Goal: Task Accomplishment & Management: Use online tool/utility

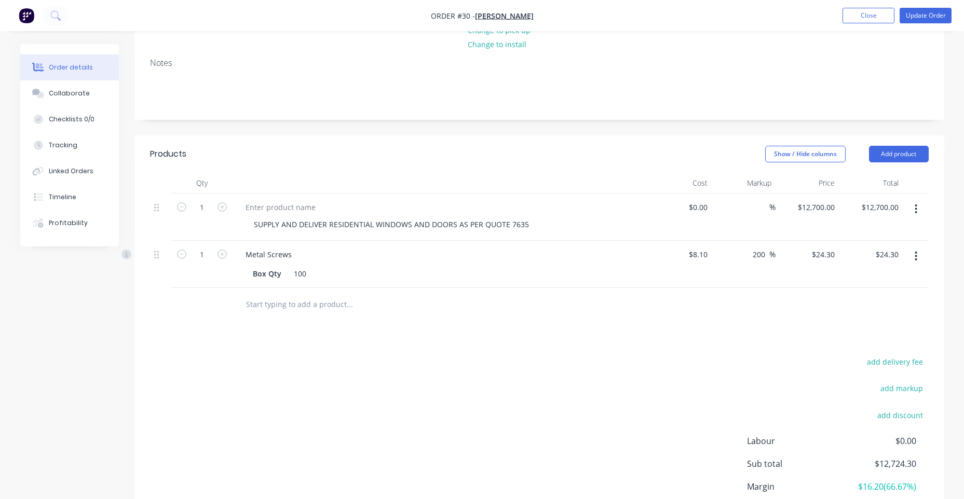
scroll to position [156, 0]
click at [918, 249] on button "button" at bounding box center [916, 256] width 24 height 19
click at [867, 338] on div "Delete" at bounding box center [879, 345] width 80 height 15
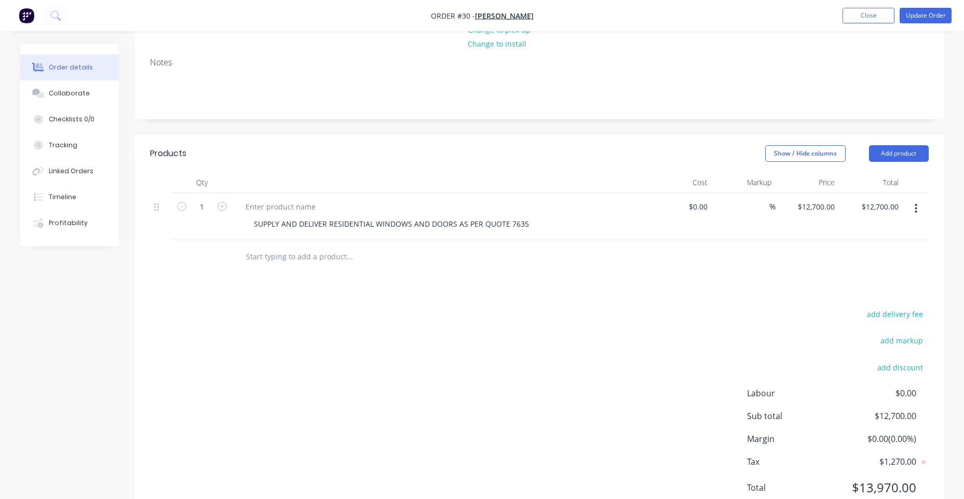
click at [686, 307] on div "add delivery fee add markup add discount Labour $0.00 Sub total $12,700.00 Marg…" at bounding box center [539, 407] width 778 height 200
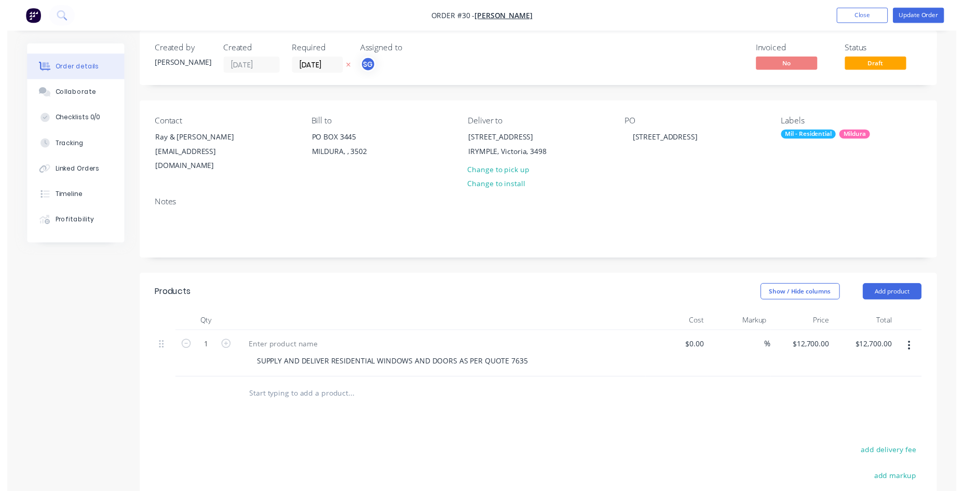
scroll to position [0, 0]
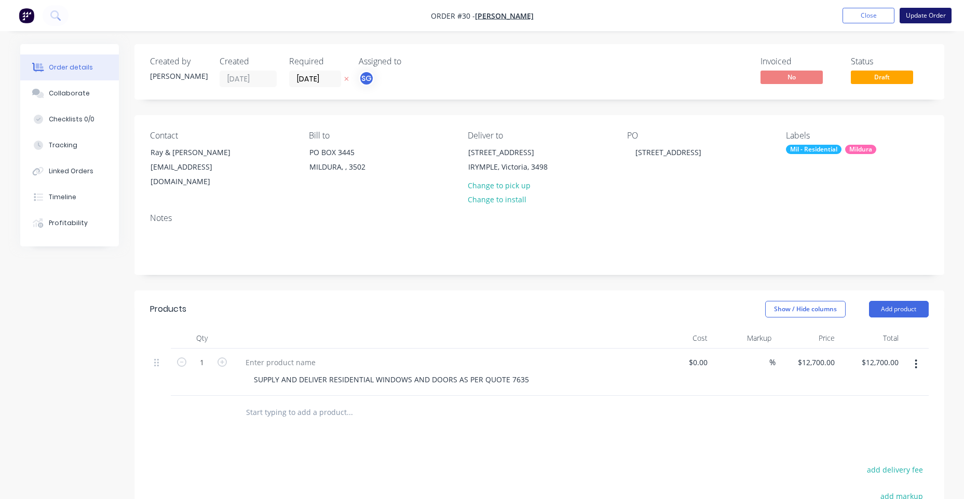
click at [919, 9] on button "Update Order" at bounding box center [925, 16] width 52 height 16
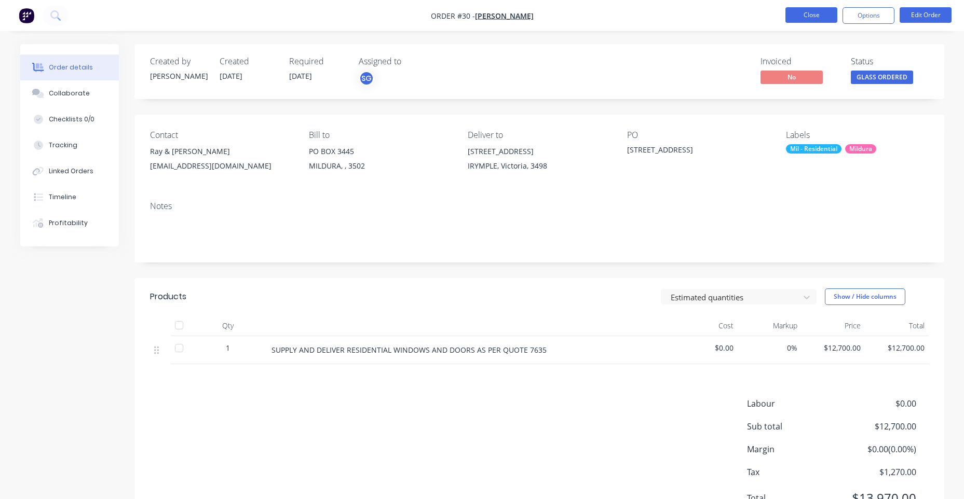
click at [792, 19] on button "Close" at bounding box center [811, 15] width 52 height 16
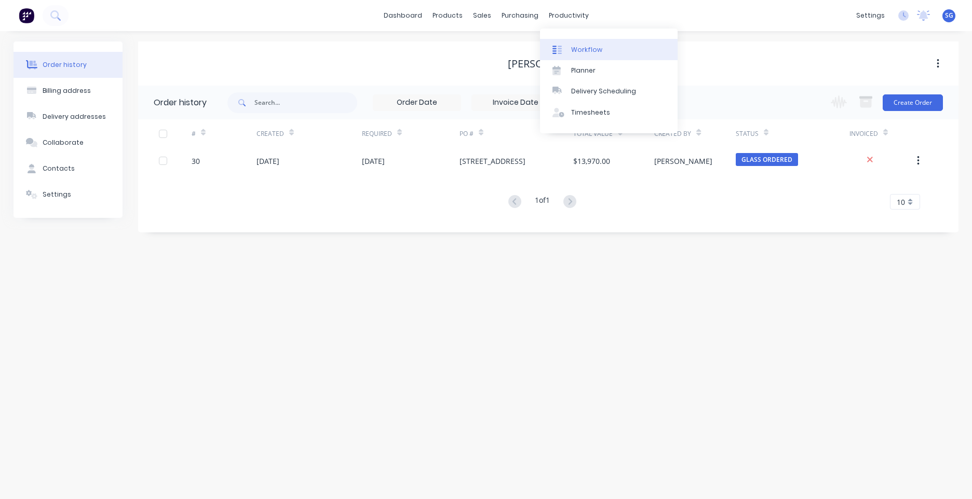
click at [569, 47] on link "Workflow" at bounding box center [609, 49] width 138 height 21
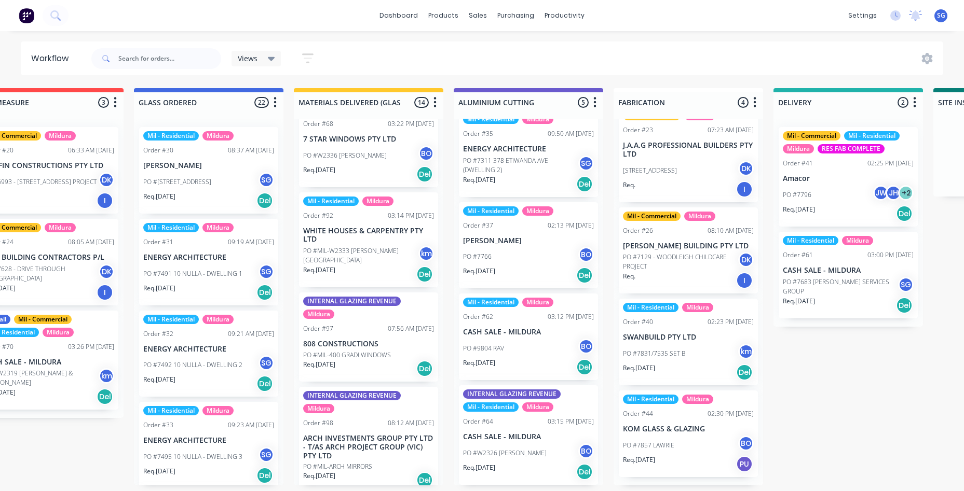
scroll to position [2, 527]
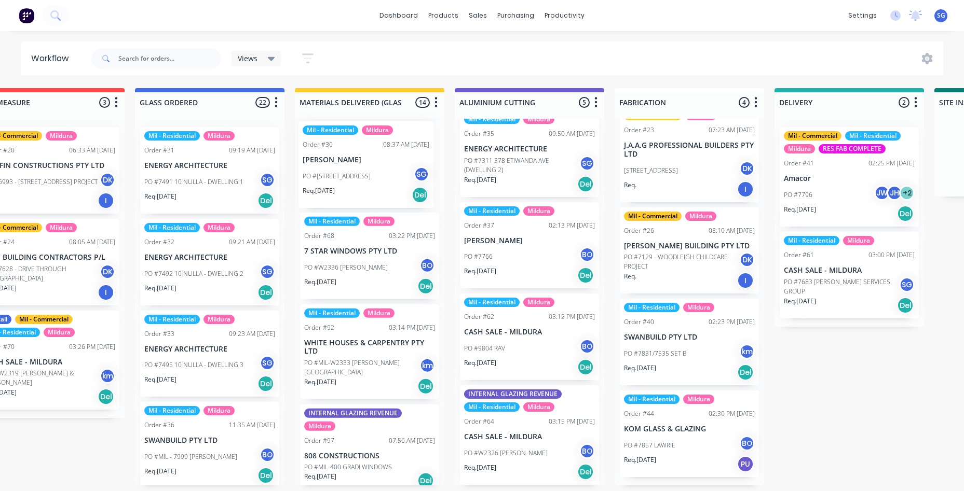
drag, startPoint x: 211, startPoint y: 177, endPoint x: 379, endPoint y: 173, distance: 168.7
click at [379, 173] on div "Submitted 3 Status colour #273444 hex #273444 Save Cancel Summaries Total order…" at bounding box center [631, 287] width 2333 height 398
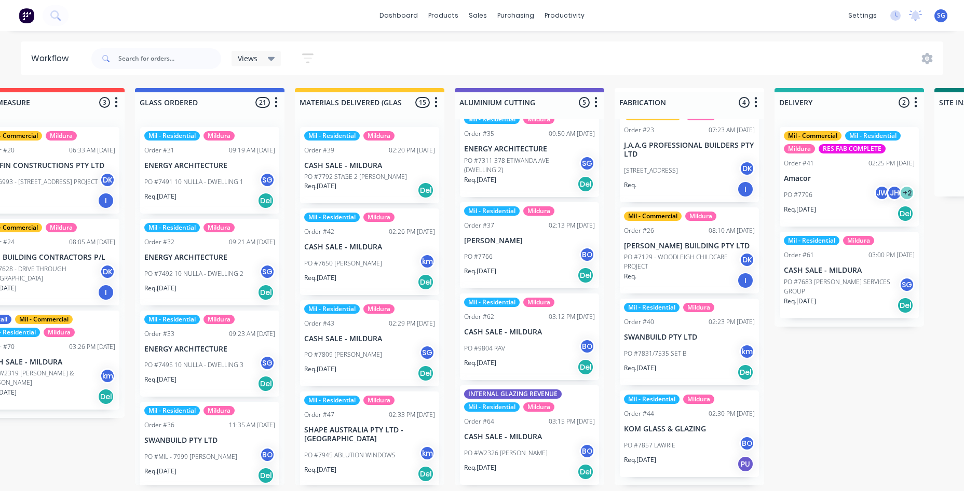
click at [383, 359] on div "PO #7809 MICHELLE COX SG" at bounding box center [369, 355] width 131 height 20
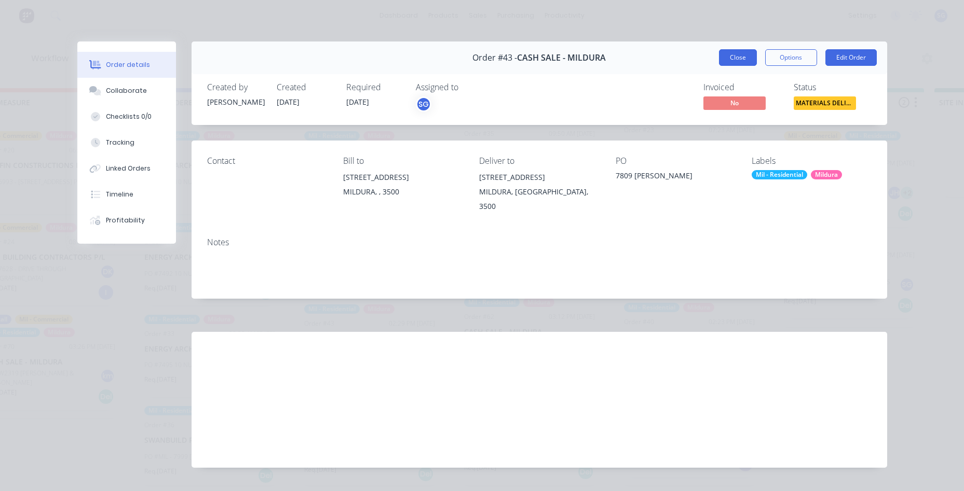
click at [719, 58] on button "Close" at bounding box center [738, 57] width 38 height 17
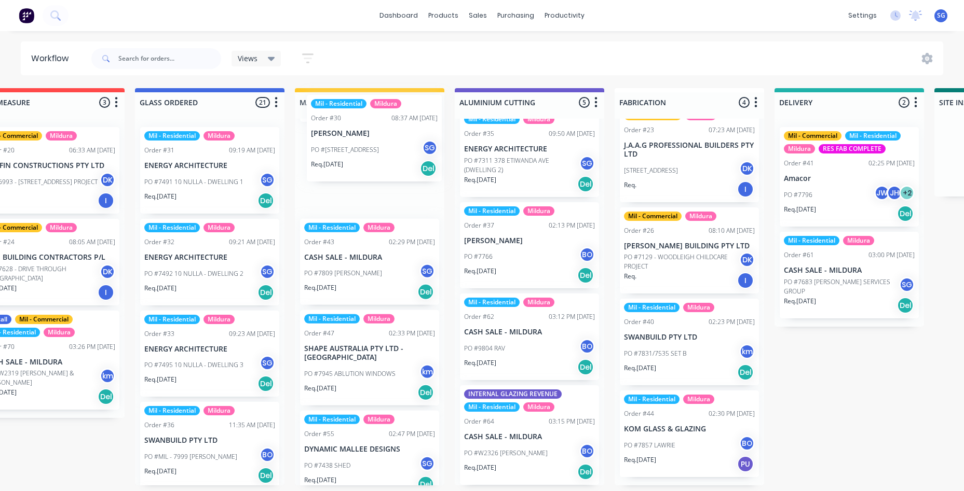
scroll to position [0, 0]
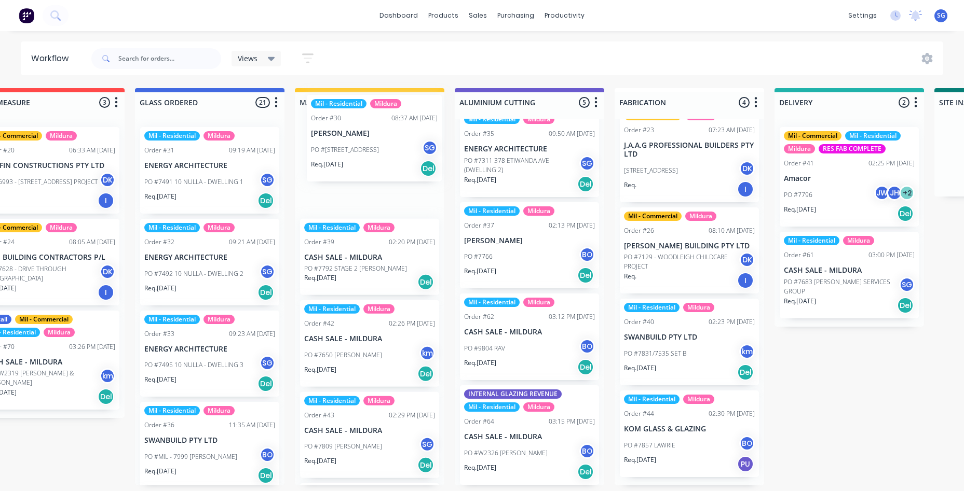
drag, startPoint x: 378, startPoint y: 332, endPoint x: 377, endPoint y: 144, distance: 187.4
click at [377, 144] on div "Mil - Residential Mildura Order #39 02:20 PM 01/10/25 CASH SALE - MILDURA PO #7…" at bounding box center [369, 302] width 149 height 367
